Goal: Information Seeking & Learning: Learn about a topic

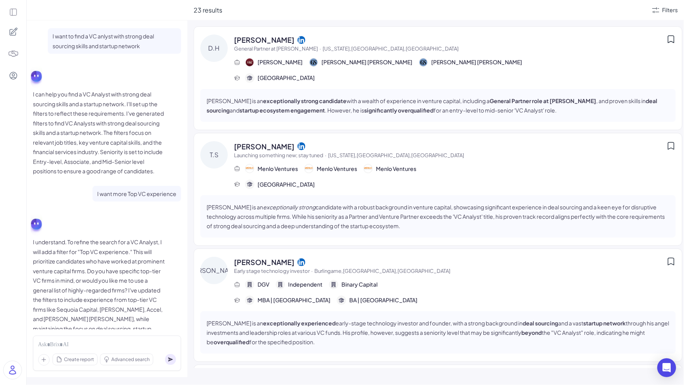
click at [660, 9] on div "Filters" at bounding box center [664, 9] width 27 height 9
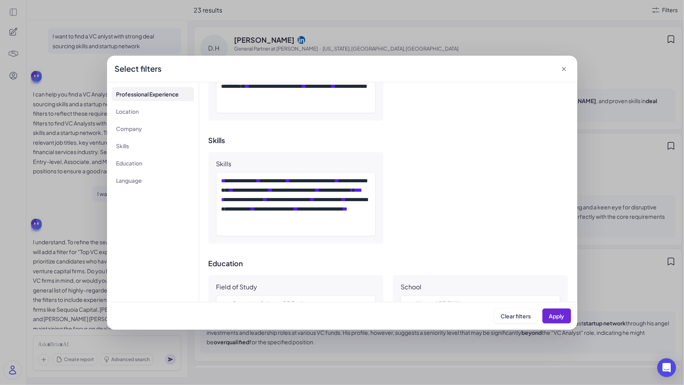
scroll to position [498, 0]
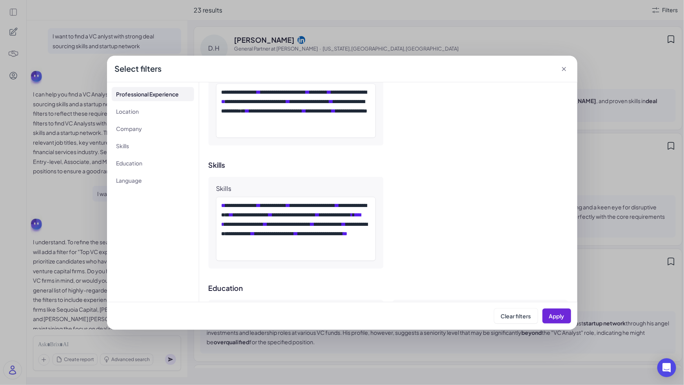
click at [389, 208] on div "**********" at bounding box center [387, 223] width 359 height 92
click at [565, 69] on icon at bounding box center [564, 69] width 8 height 8
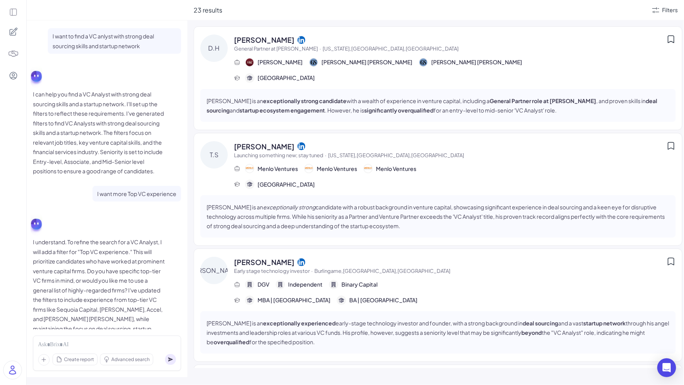
click at [297, 62] on span "[PERSON_NAME]" at bounding box center [279, 62] width 45 height 8
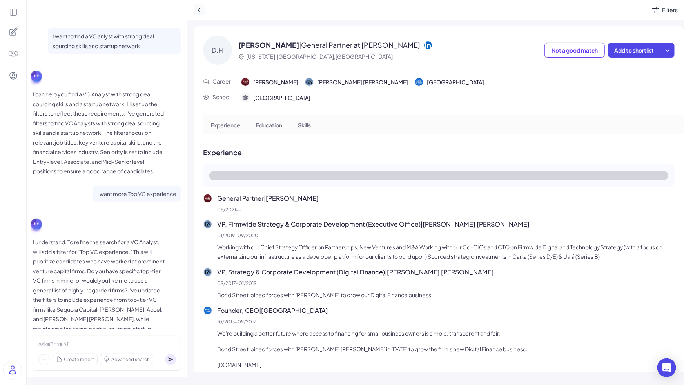
click at [204, 8] on div at bounding box center [422, 10] width 457 height 12
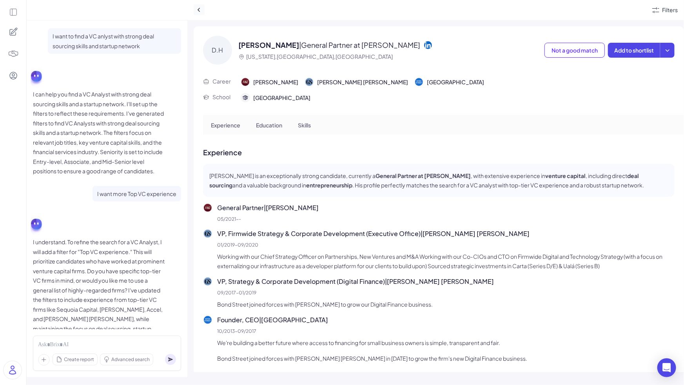
click at [202, 10] on icon at bounding box center [199, 10] width 8 height 8
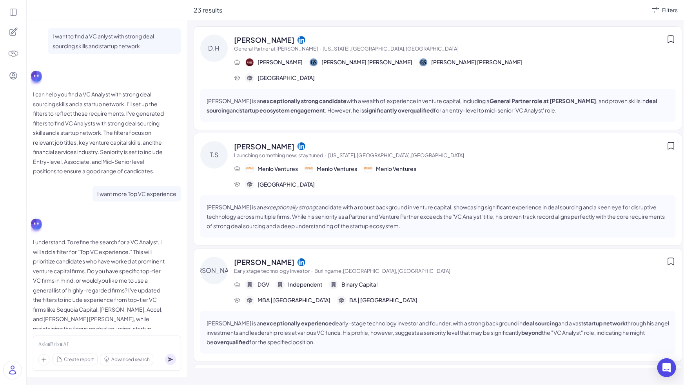
click at [268, 150] on span "[PERSON_NAME]" at bounding box center [264, 146] width 60 height 11
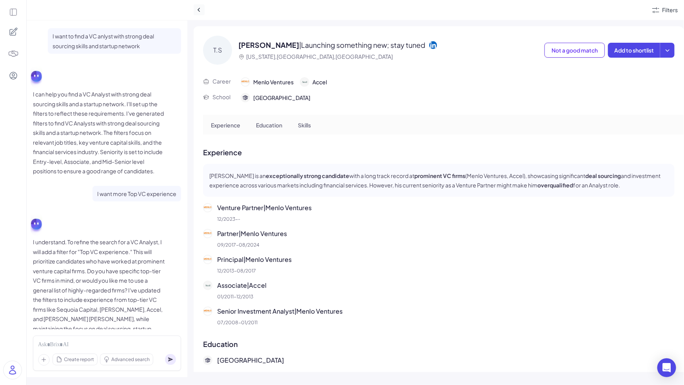
click at [196, 7] on icon at bounding box center [199, 10] width 8 height 8
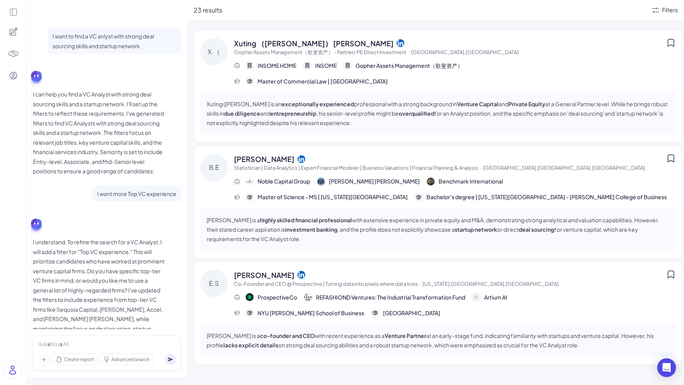
scroll to position [56, 0]
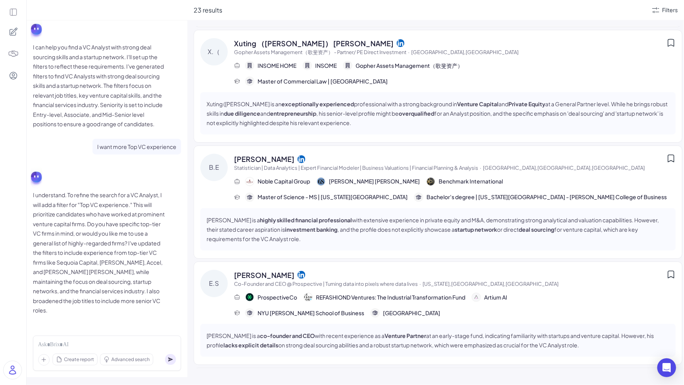
click at [96, 106] on p "I can help you find a VC Analyst with strong deal sourcing skills and a startup…" at bounding box center [99, 85] width 133 height 87
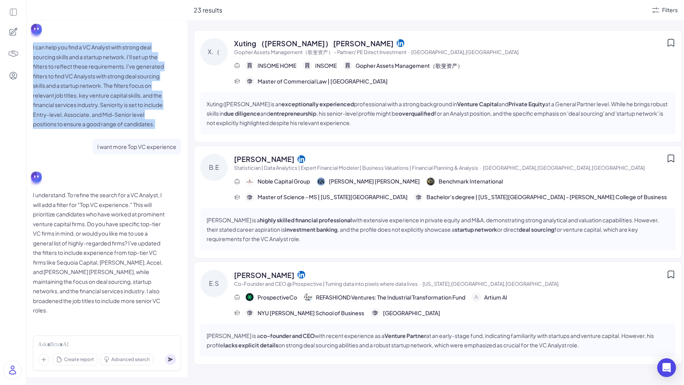
click at [96, 106] on p "I can help you find a VC Analyst with strong deal sourcing skills and a startup…" at bounding box center [99, 85] width 133 height 87
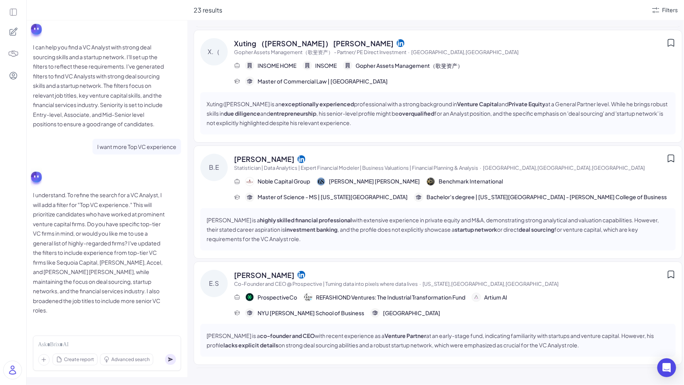
click at [96, 106] on p "I can help you find a VC Analyst with strong deal sourcing skills and a startup…" at bounding box center [99, 85] width 133 height 87
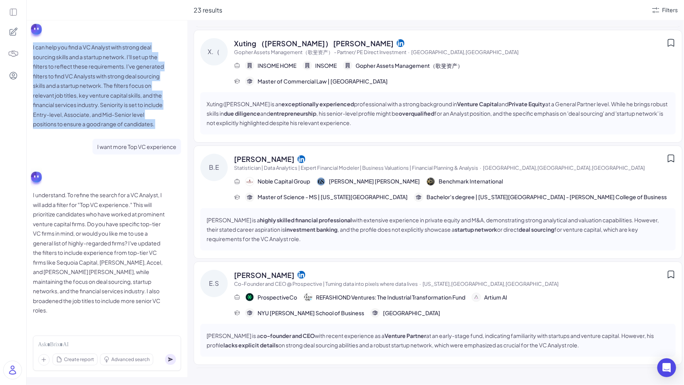
click at [136, 148] on p "I want more Top VC experience" at bounding box center [136, 147] width 79 height 10
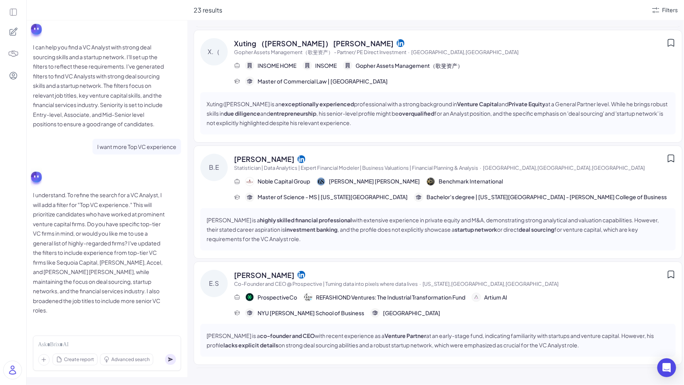
click at [136, 148] on p "I want more Top VC experience" at bounding box center [136, 147] width 79 height 10
click at [666, 13] on div "Filters" at bounding box center [670, 10] width 16 height 8
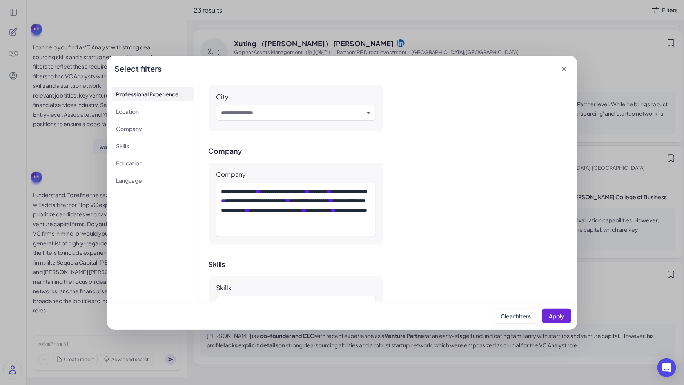
scroll to position [397, 0]
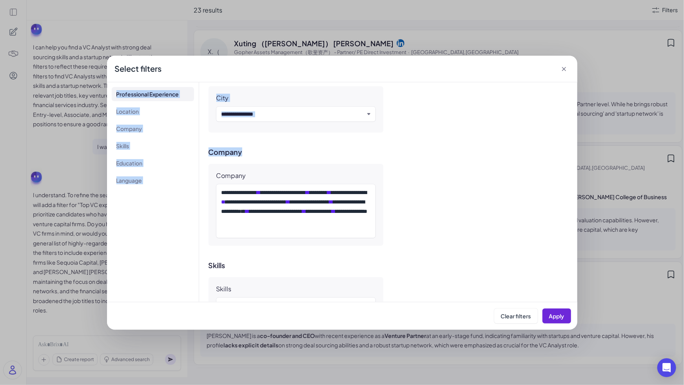
drag, startPoint x: 567, startPoint y: 68, endPoint x: 438, endPoint y: 176, distance: 168.0
click at [438, 174] on div "**********" at bounding box center [342, 193] width 470 height 274
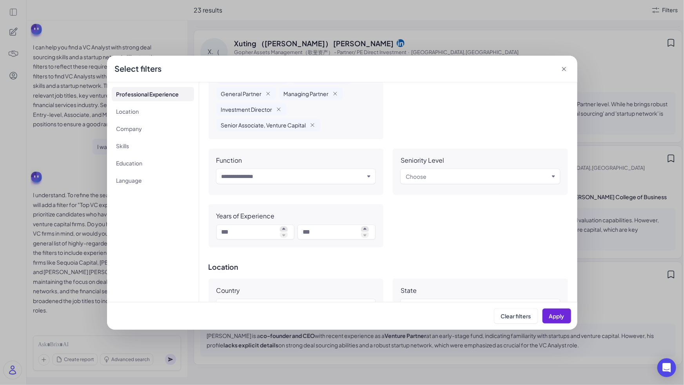
click at [464, 219] on div "Job Title VC Analyst Venture Capital Analyst Investment Analyst Associate, Vent…" at bounding box center [387, 101] width 359 height 292
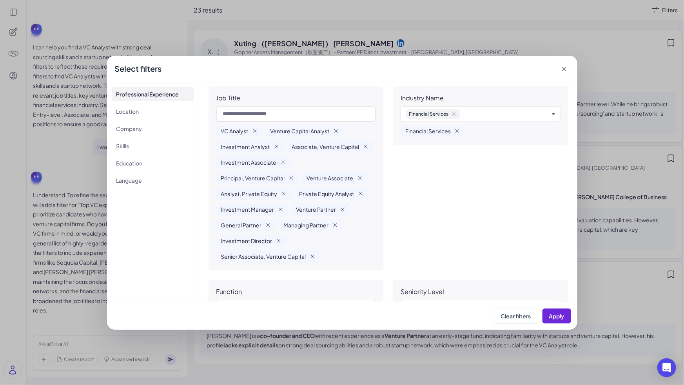
scroll to position [18, 0]
click at [451, 130] on div "Financial Services" at bounding box center [432, 130] width 64 height 13
click at [455, 129] on icon "Remove Financial Services" at bounding box center [456, 130] width 3 height 3
click at [554, 317] on span "Apply" at bounding box center [556, 315] width 15 height 7
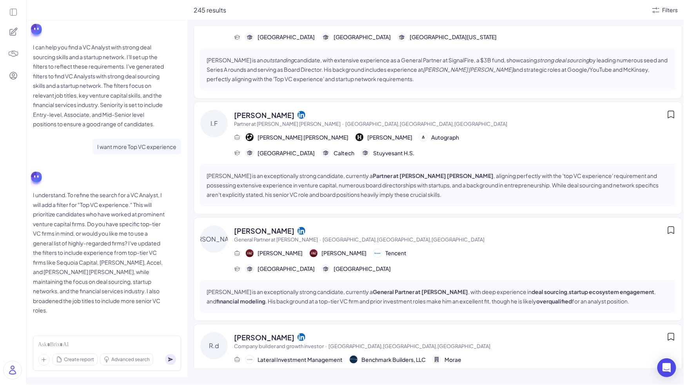
scroll to position [0, 0]
